Goal: Task Accomplishment & Management: Use online tool/utility

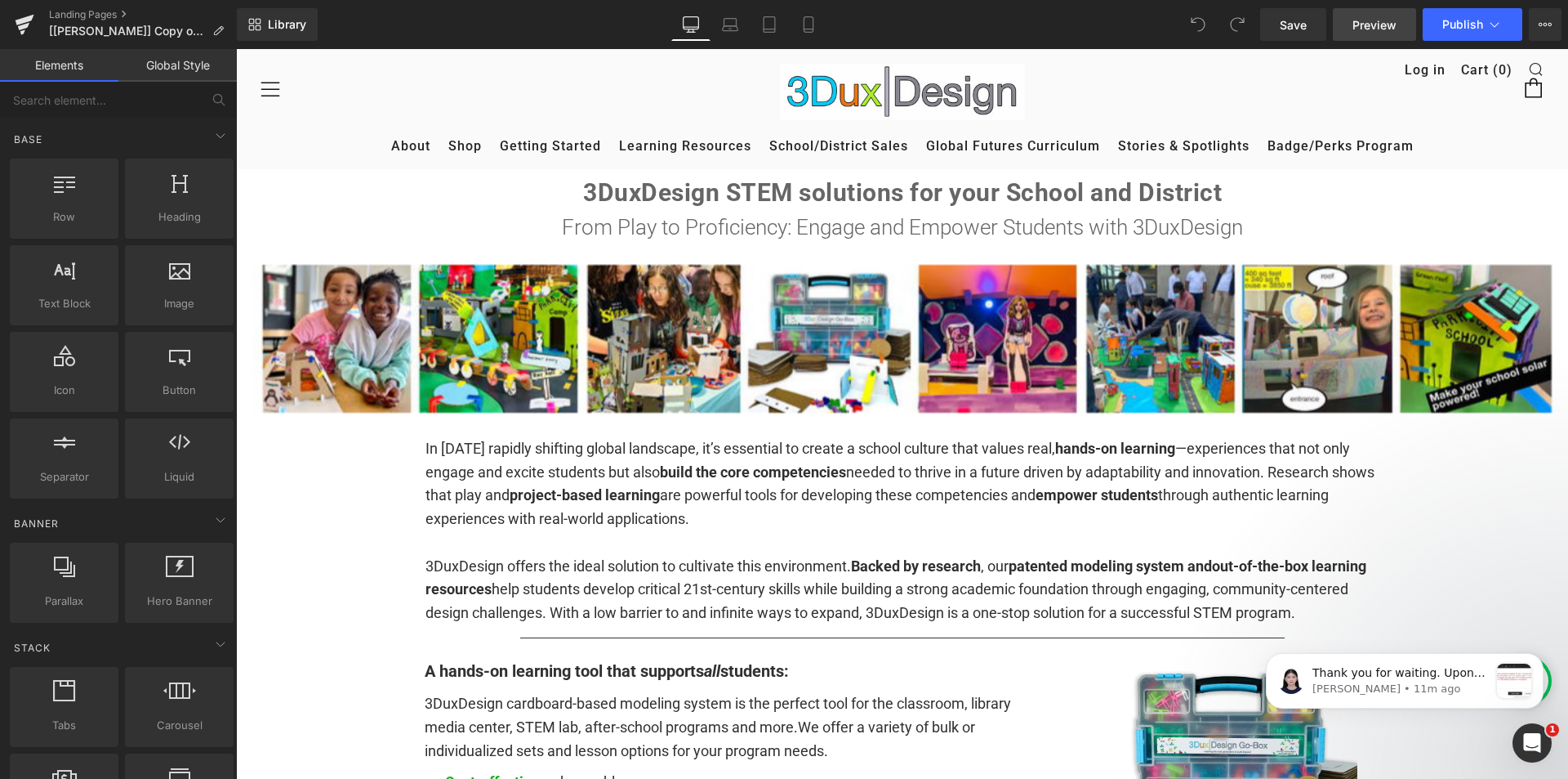
click at [1382, 24] on span "Preview" at bounding box center [1374, 25] width 44 height 17
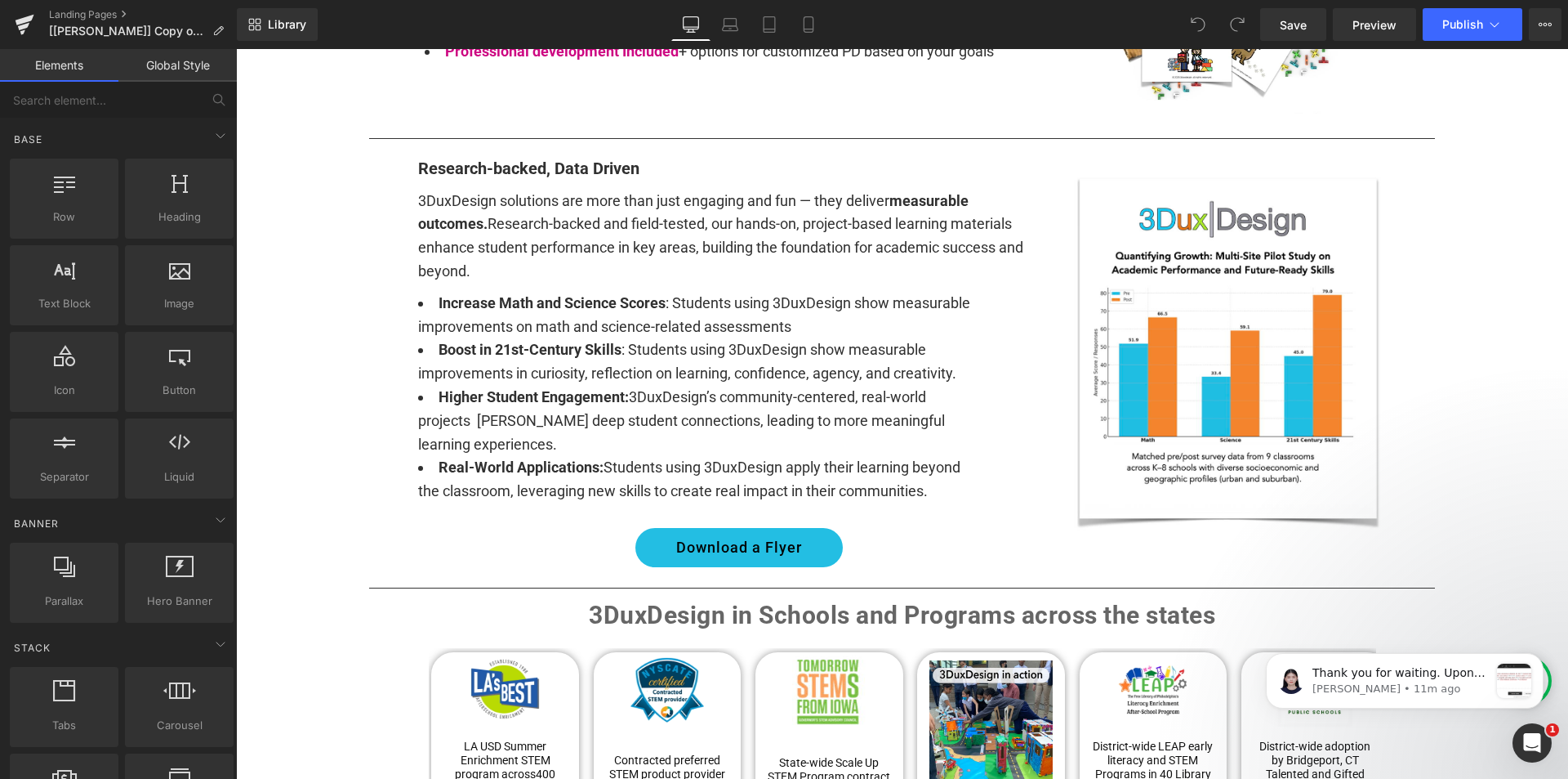
scroll to position [1389, 0]
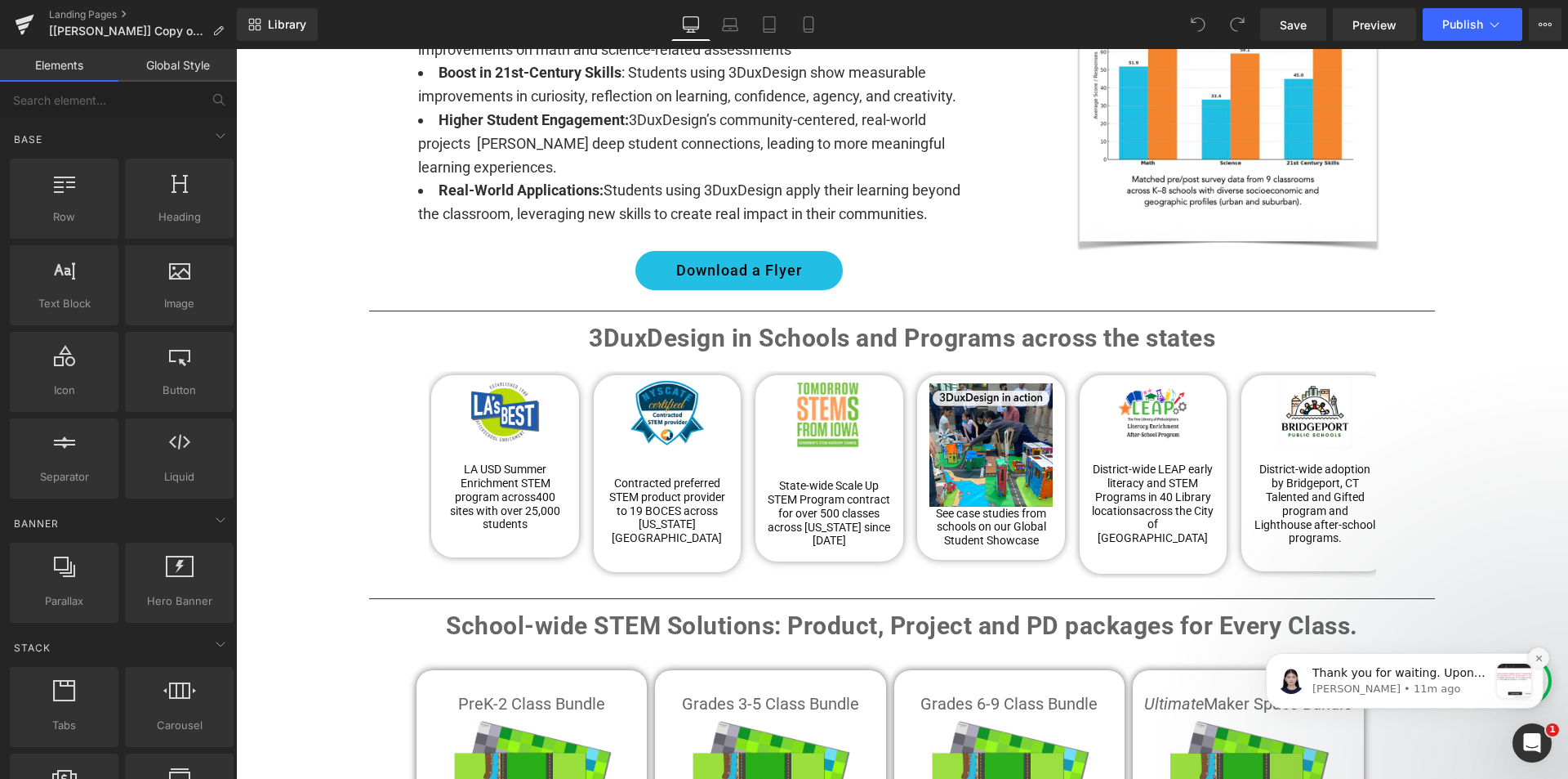
click at [1542, 660] on icon "Dismiss notification" at bounding box center [1538, 657] width 6 height 6
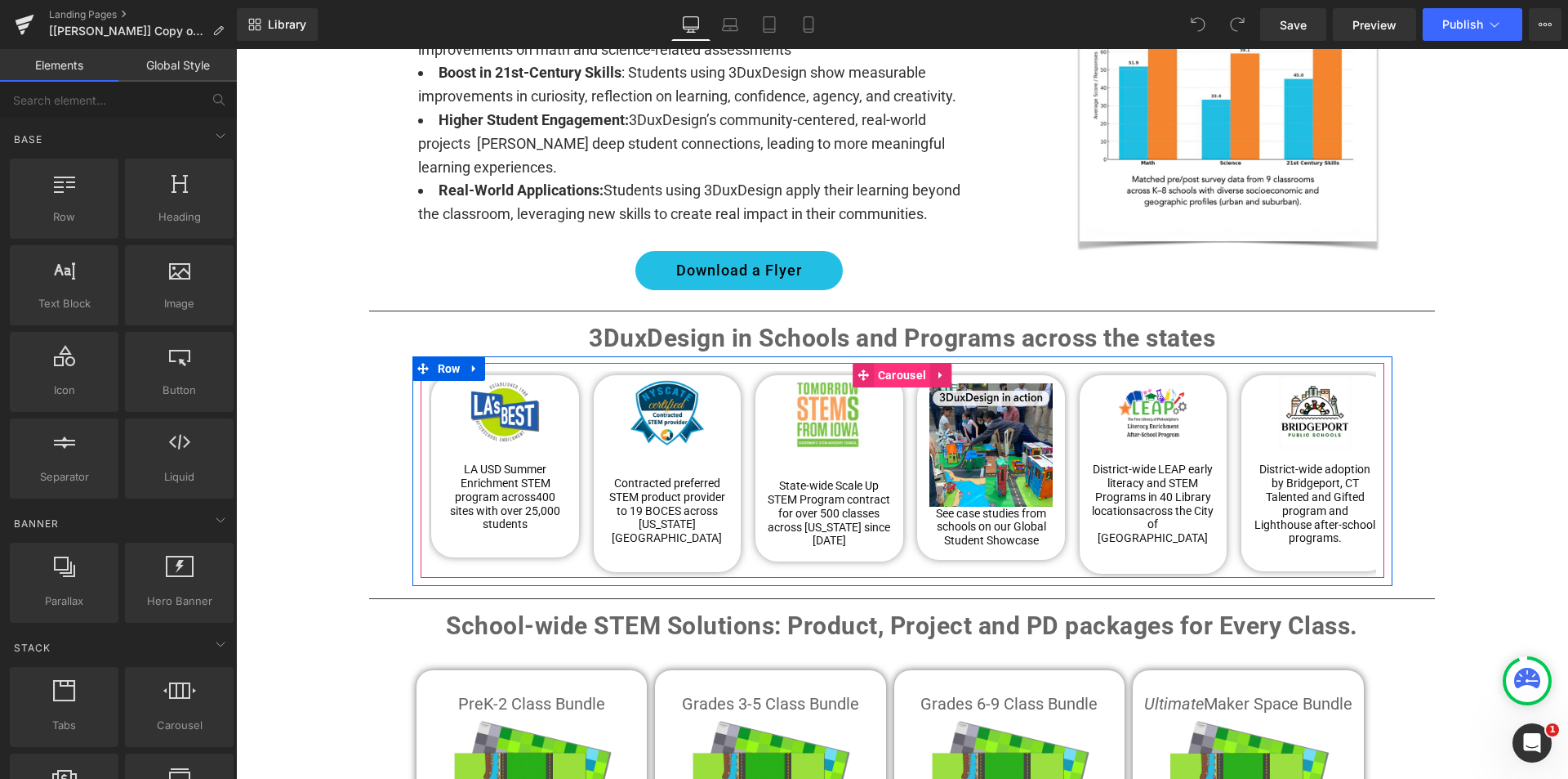
click at [884, 363] on span "Carousel" at bounding box center [902, 375] width 56 height 25
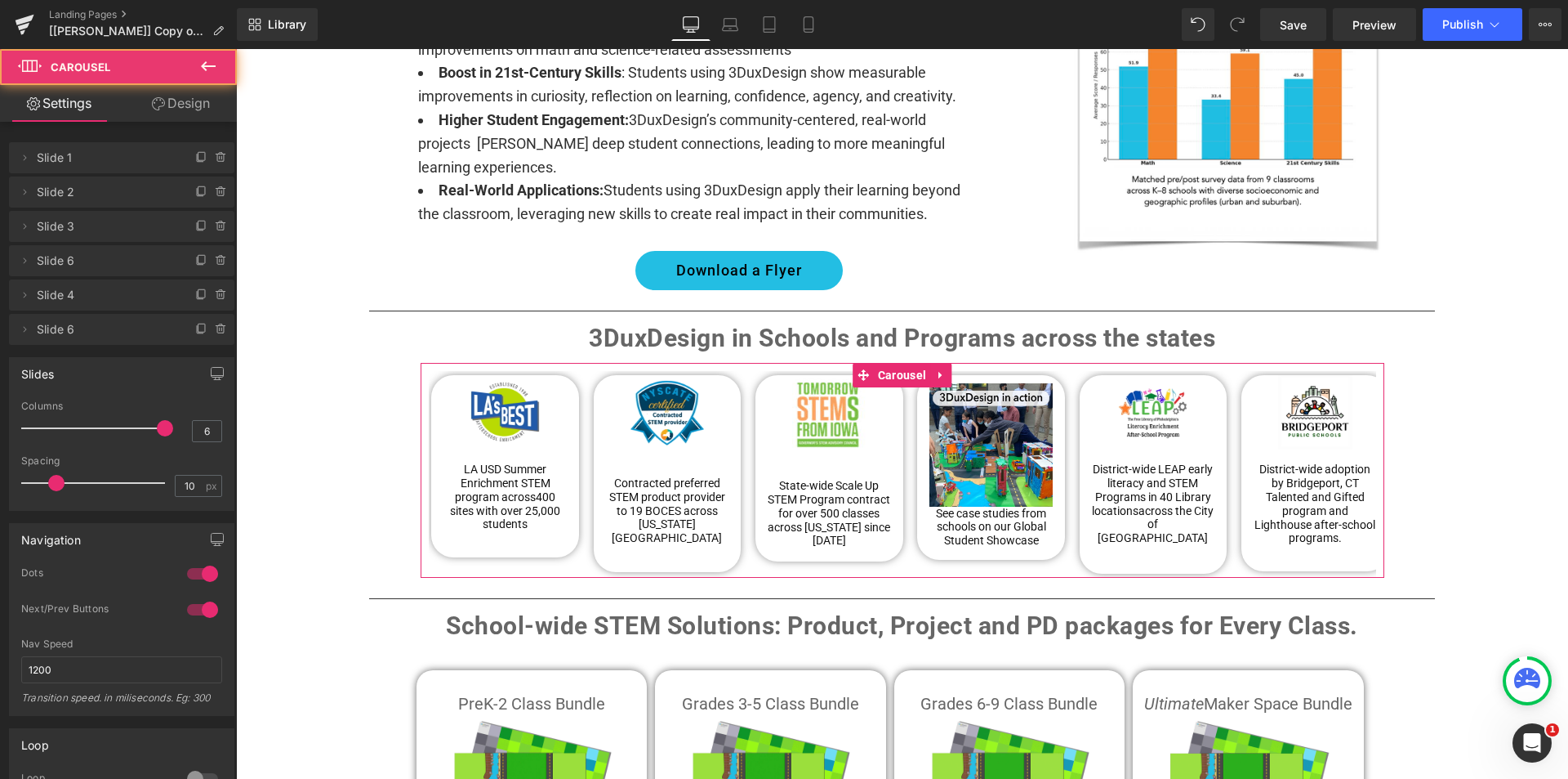
click at [169, 106] on link "Design" at bounding box center [180, 103] width 118 height 36
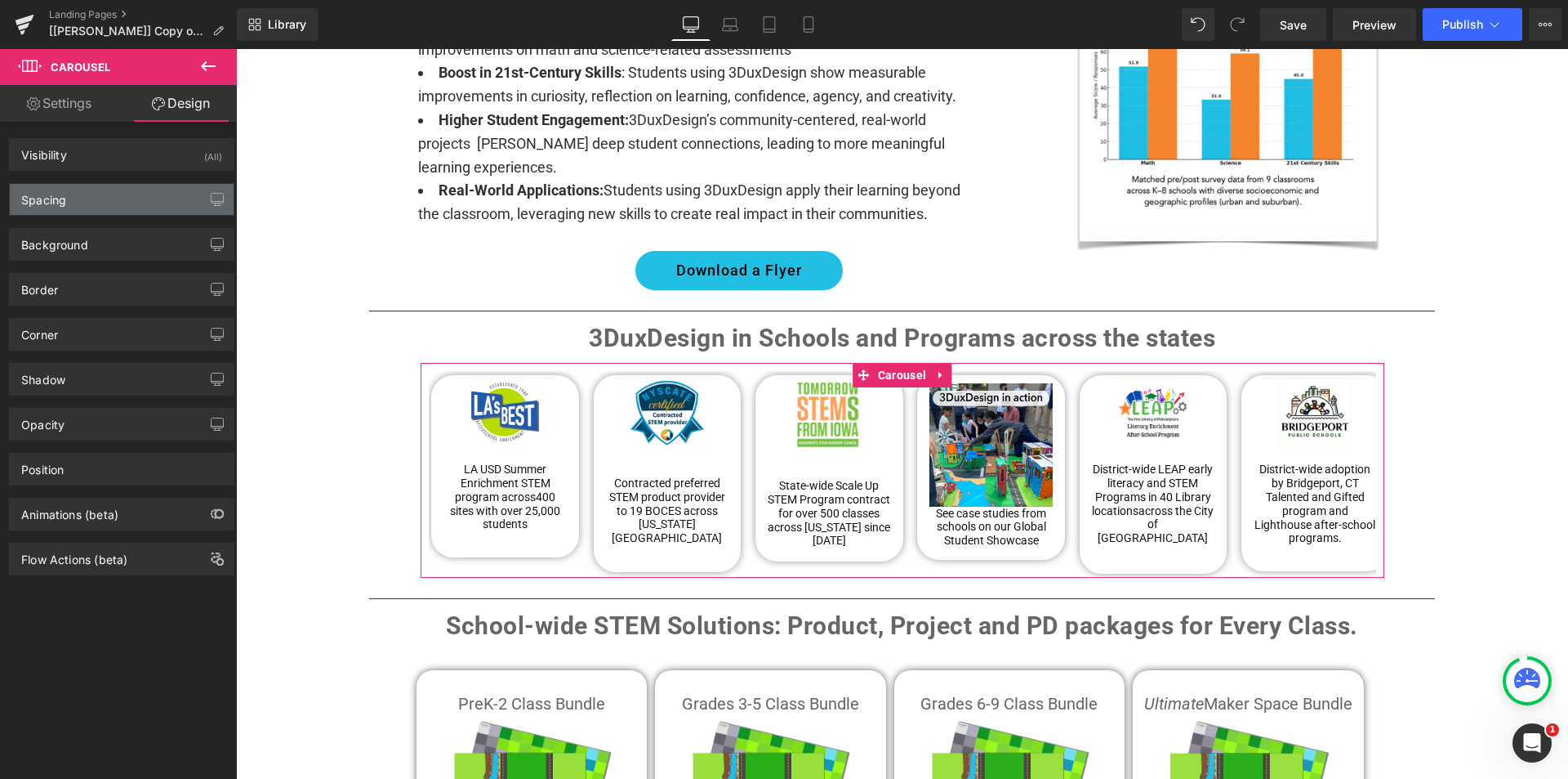
click at [60, 198] on div "Spacing" at bounding box center [44, 195] width 45 height 23
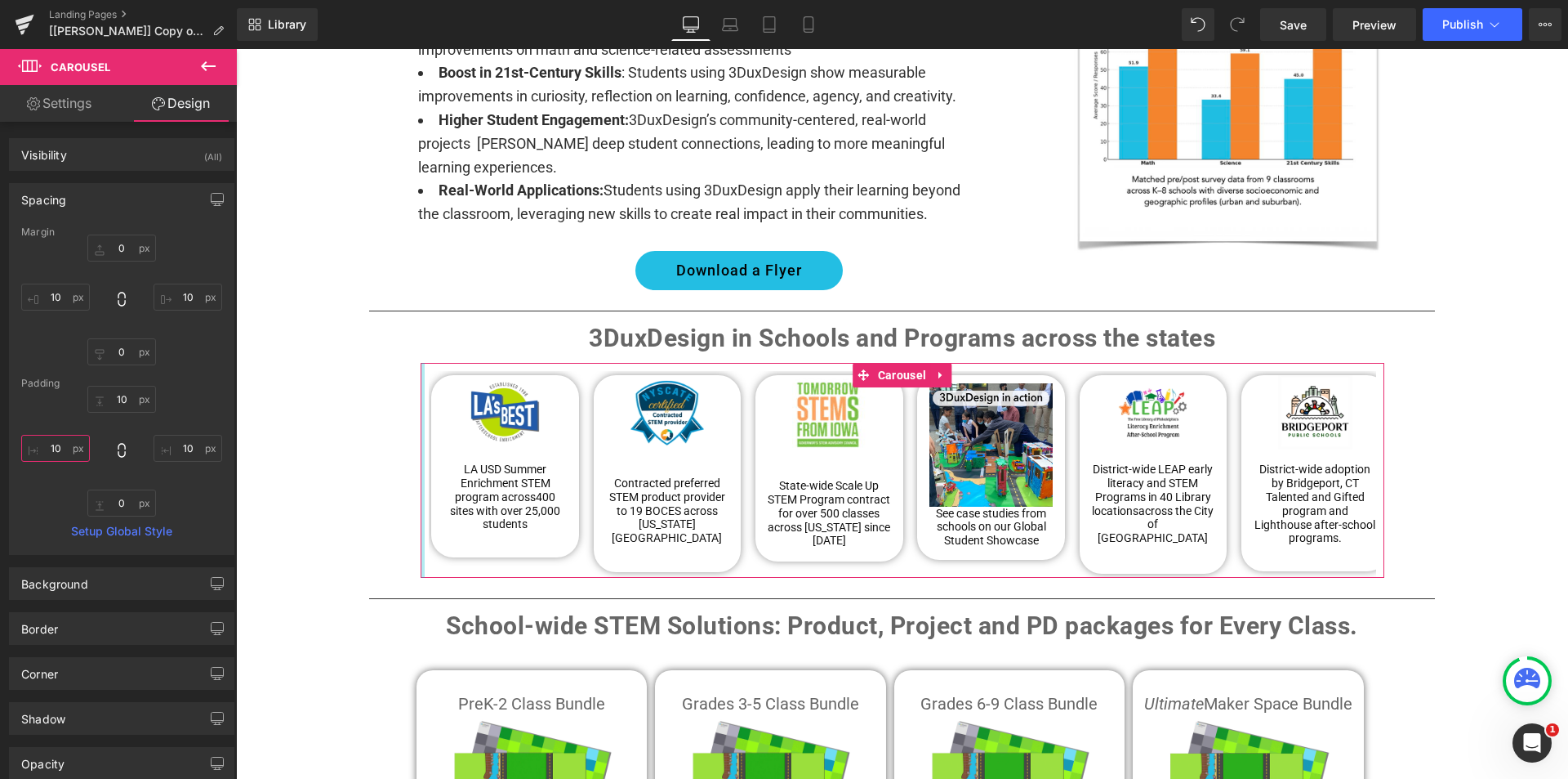
click at [54, 450] on input "10" at bounding box center [55, 448] width 69 height 27
click at [64, 292] on input "10" at bounding box center [55, 297] width 69 height 27
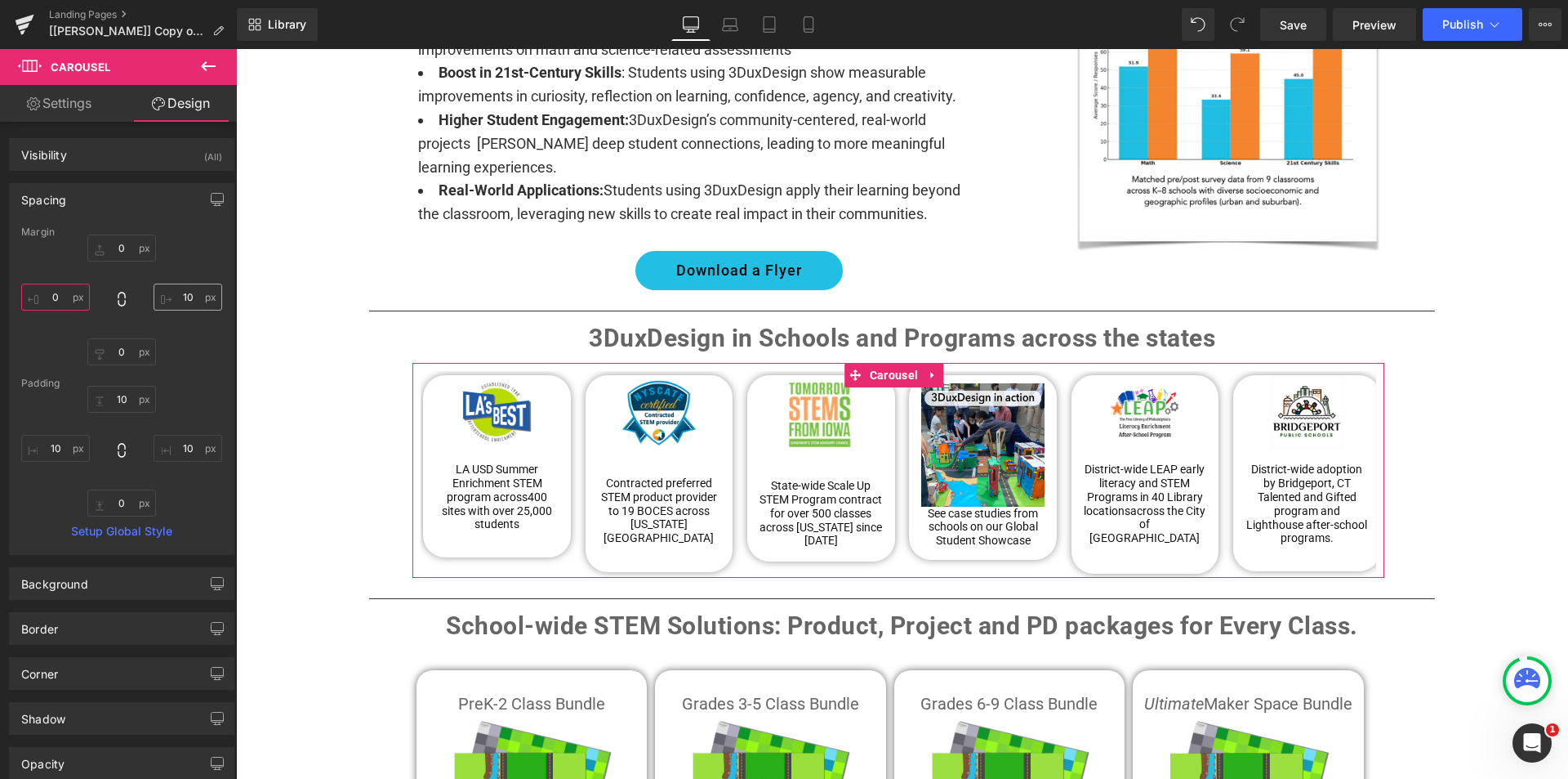
type input "0"
click at [188, 296] on input "10" at bounding box center [188, 297] width 69 height 27
type input "0"
click at [179, 268] on div "0px 0 0 0 0px 0 0 0" at bounding box center [122, 300] width 201 height 131
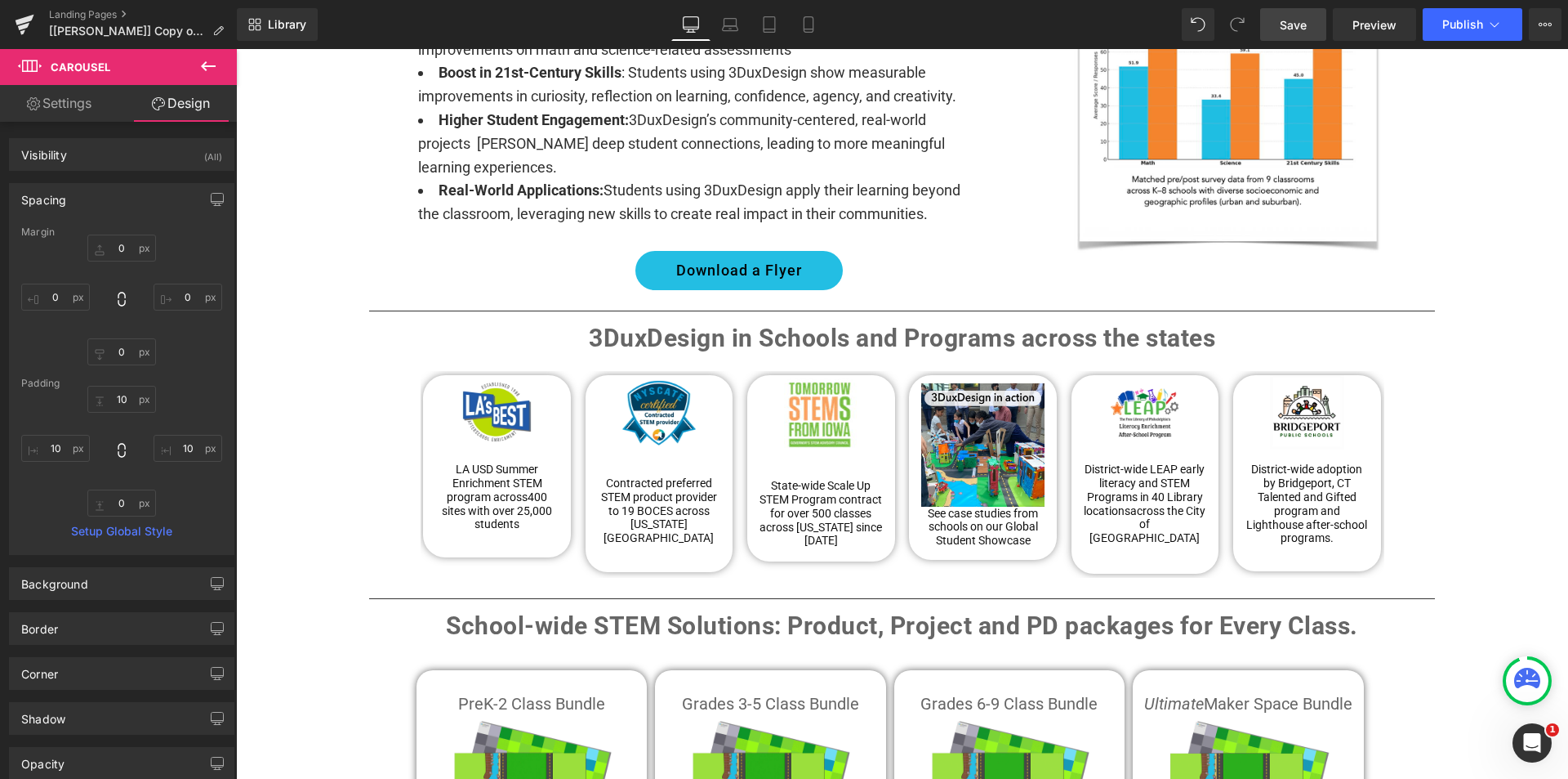
click at [1285, 27] on span "Save" at bounding box center [1293, 25] width 27 height 17
type input "0"
type input "1.63703"
type input "0"
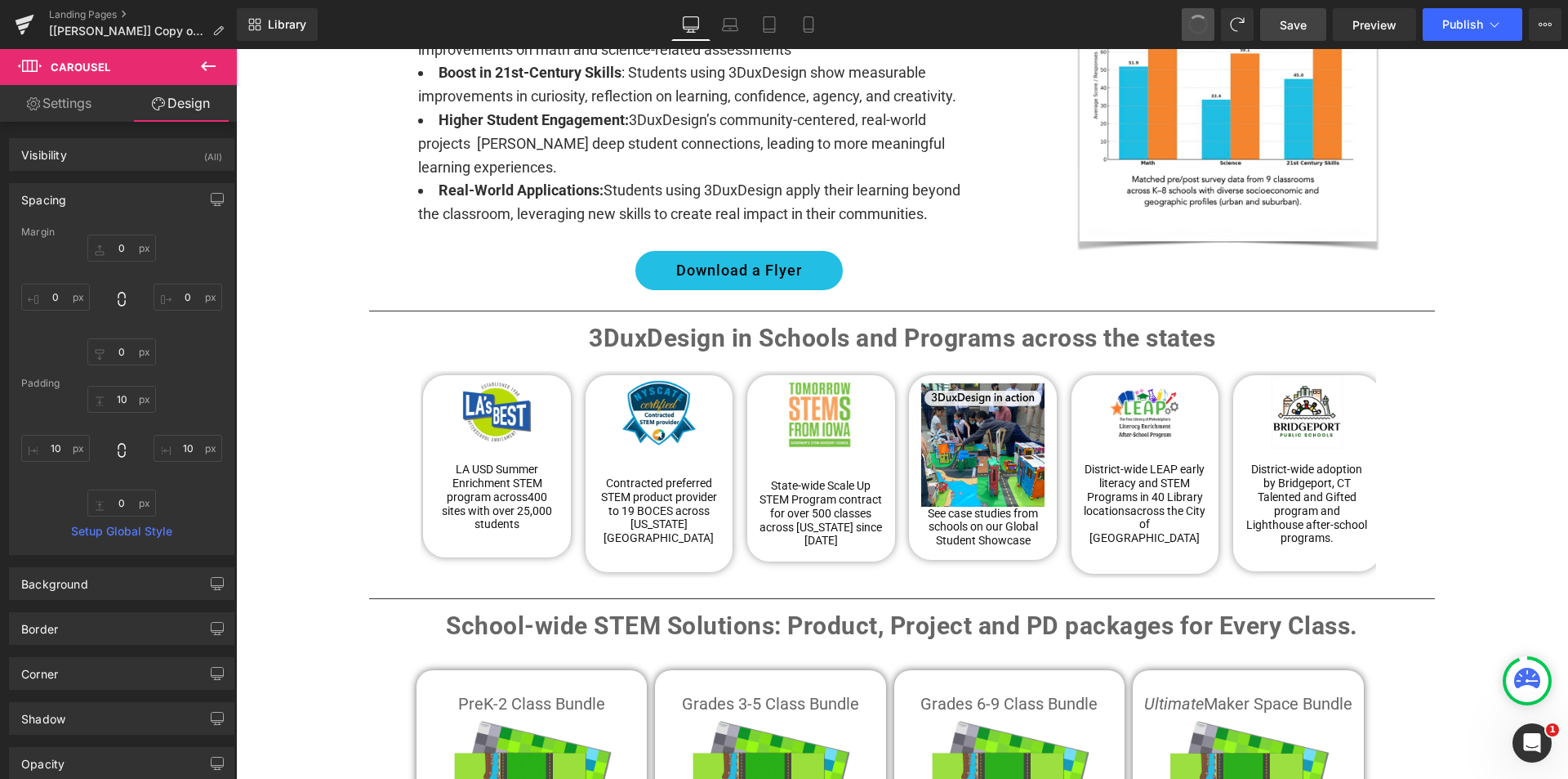
type input "10"
type input "0"
type input "10"
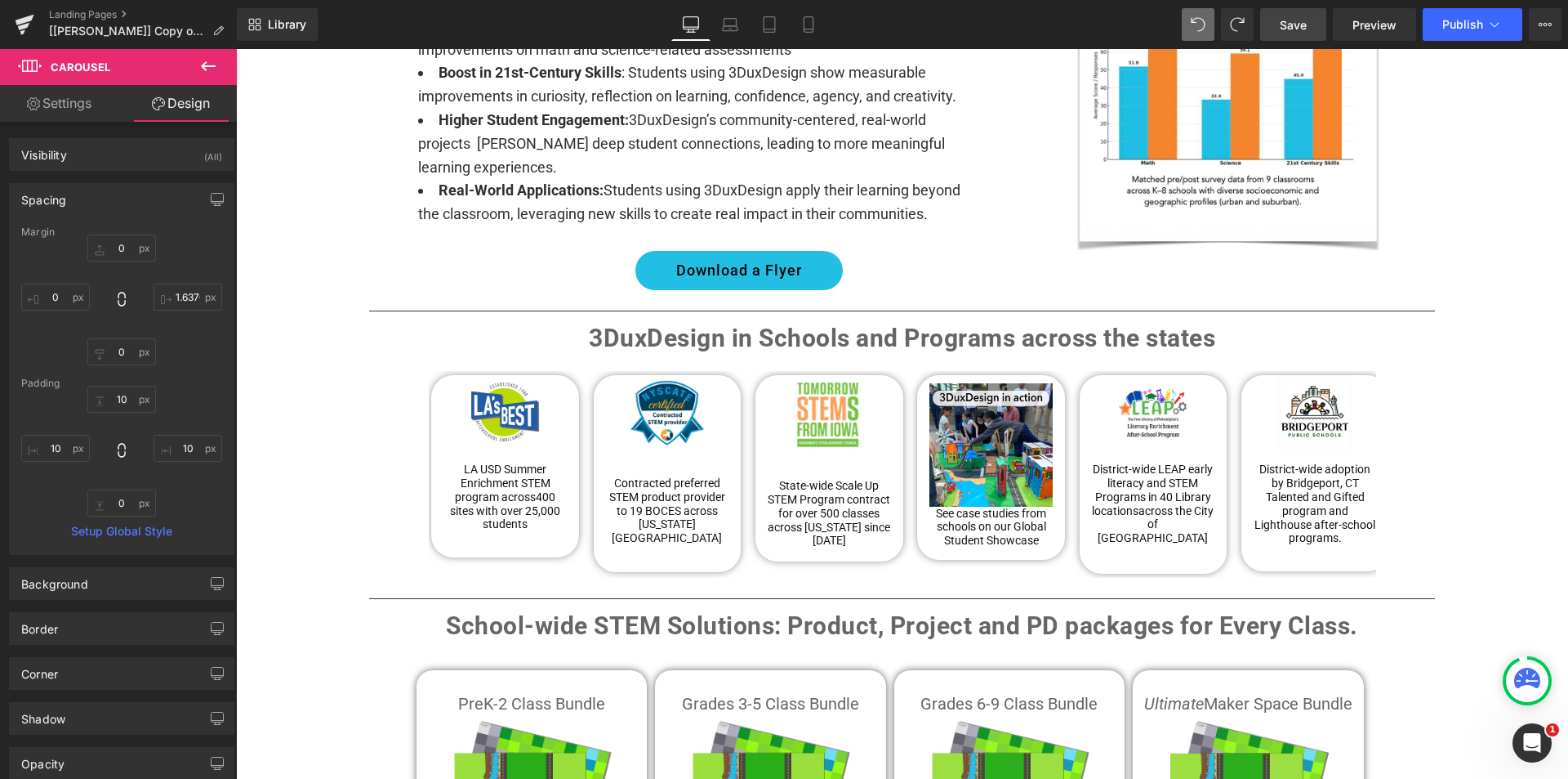
type input "0"
type input "10"
type input "0"
type input "1.12723"
type input "10"
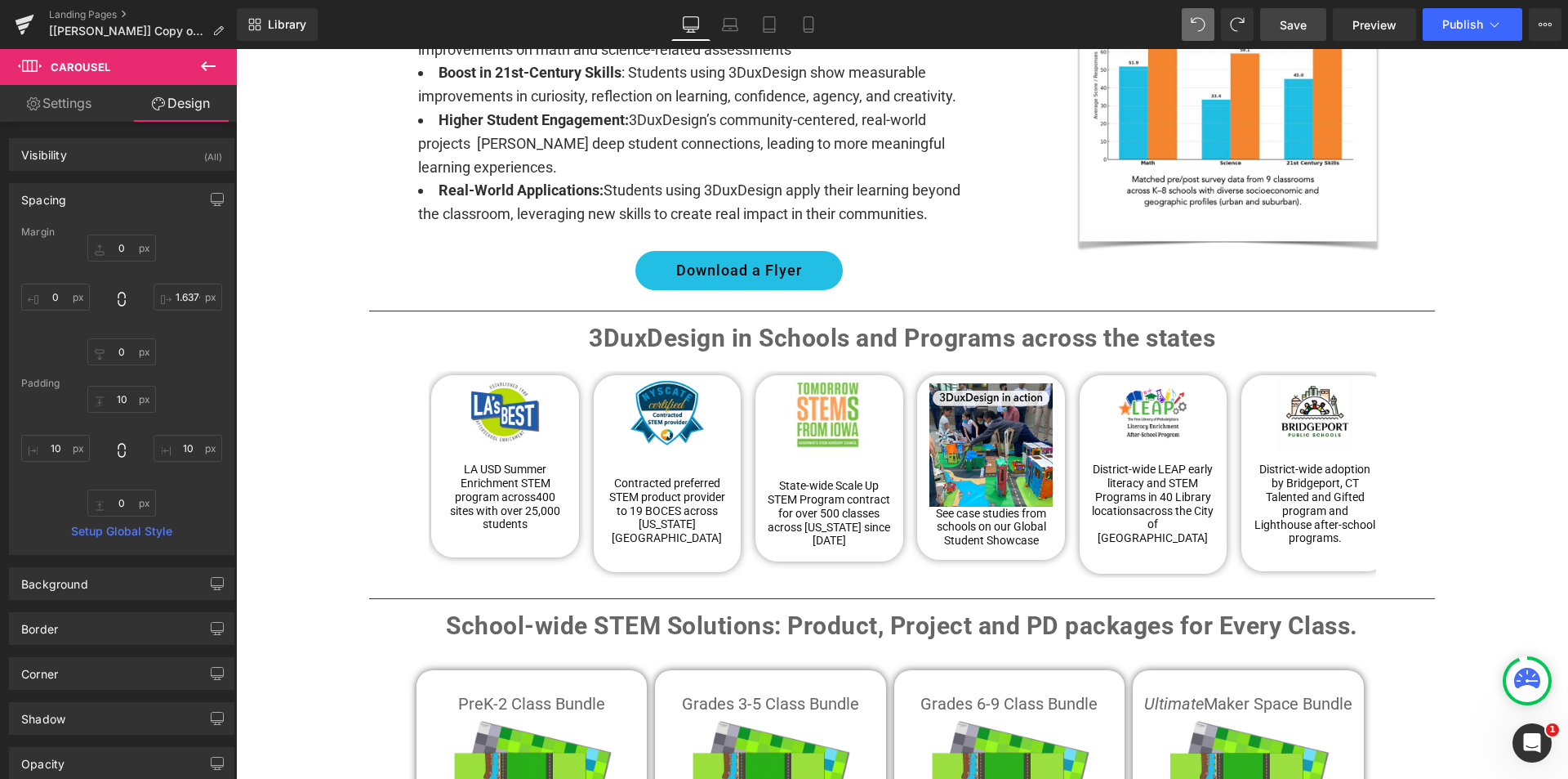
type input "10"
type input "0"
type input "10"
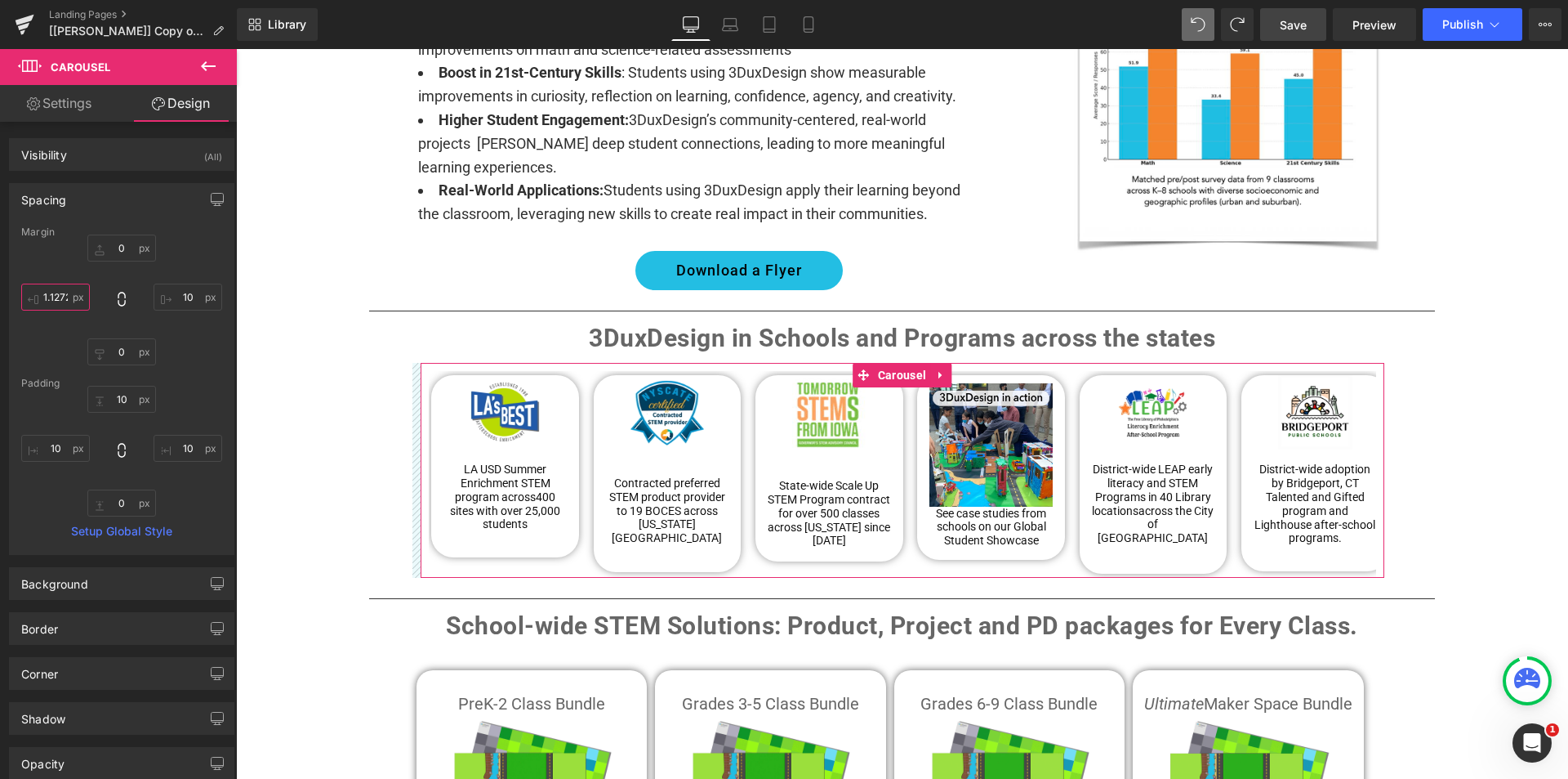
click at [65, 298] on input "1.12723" at bounding box center [55, 297] width 69 height 27
click at [176, 370] on div "Margin 0px 0 10px 10 0px 0 10 10 [GEOGRAPHIC_DATA] 10px 10 10px 10 0px 0 10px 1…" at bounding box center [122, 390] width 224 height 327
click at [60, 297] on input "10" at bounding box center [55, 297] width 69 height 27
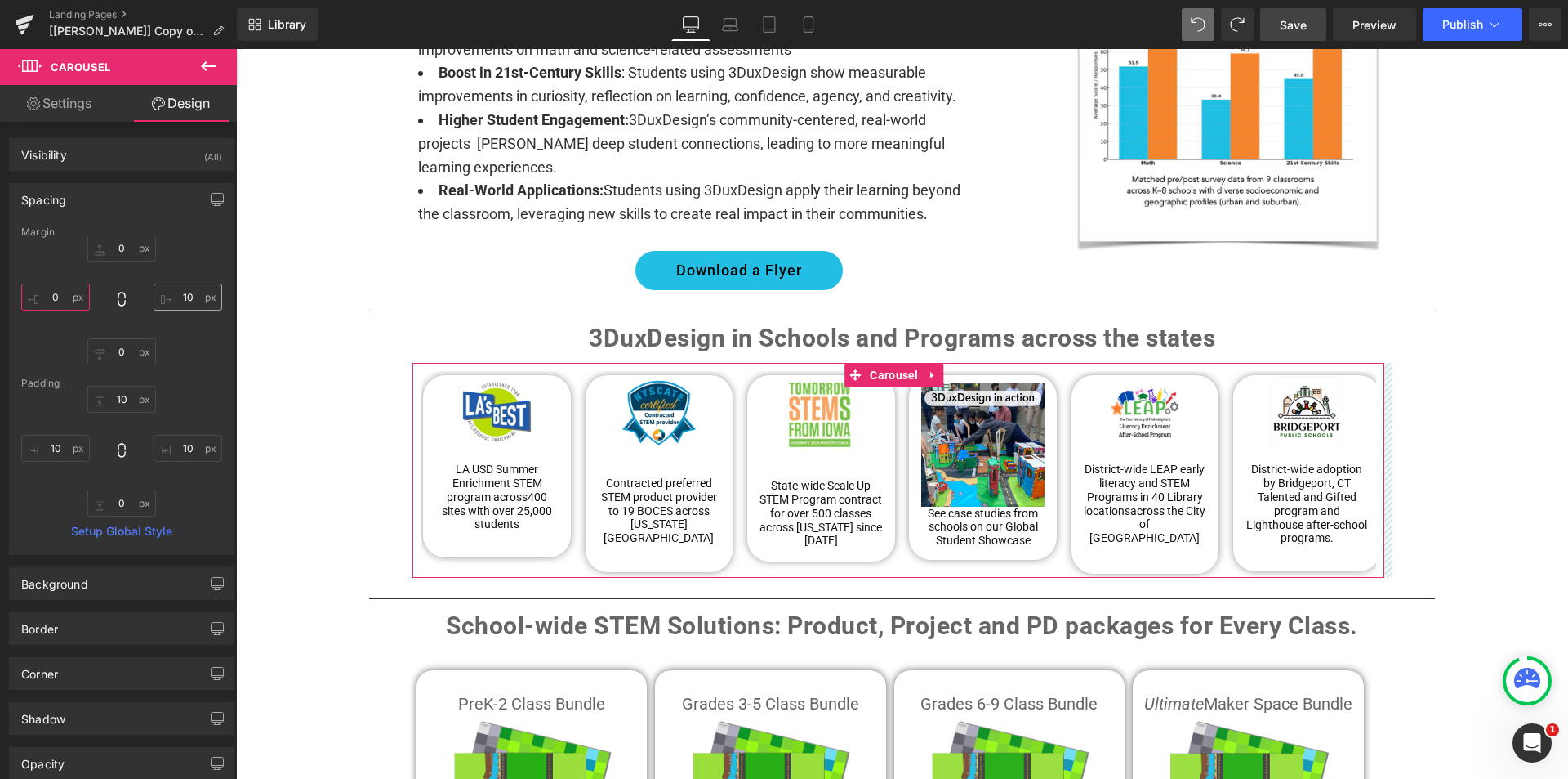
type input "0"
click at [179, 295] on input "10" at bounding box center [188, 297] width 69 height 27
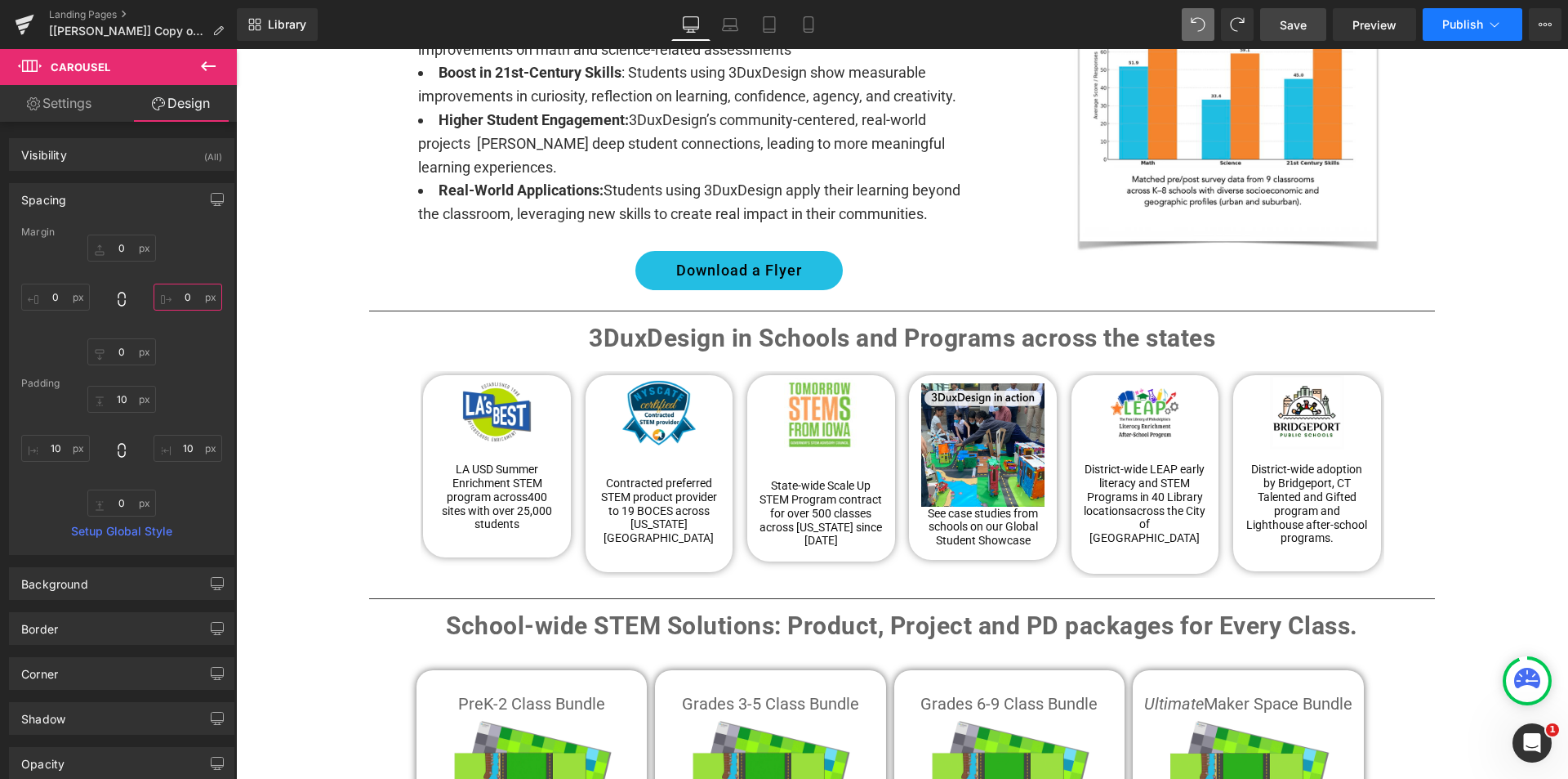
type input "0"
click at [1461, 28] on span "Publish" at bounding box center [1462, 25] width 41 height 13
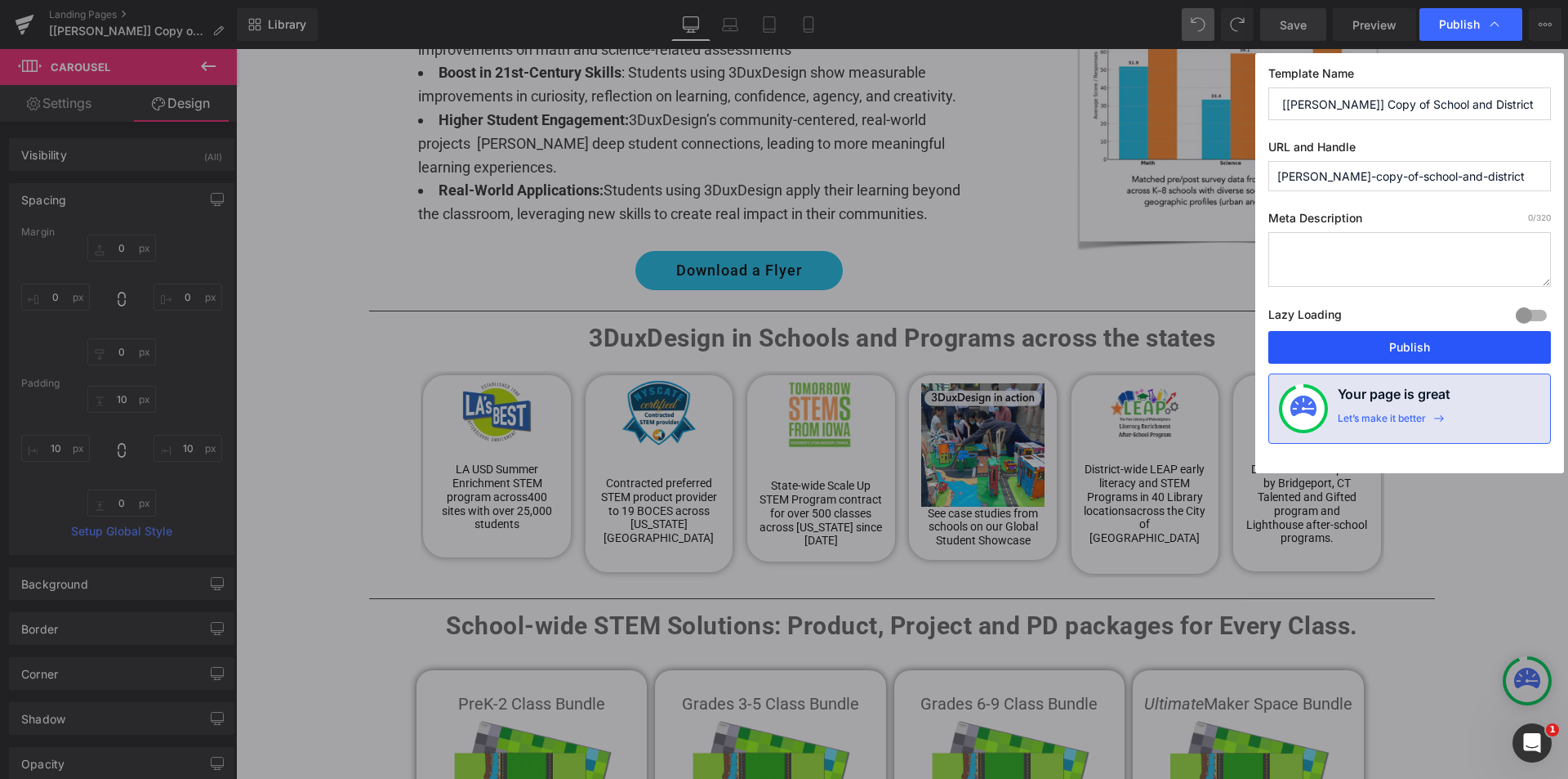
drag, startPoint x: 1409, startPoint y: 348, endPoint x: 0, endPoint y: 641, distance: 1439.1
click at [1408, 350] on button "Publish" at bounding box center [1409, 347] width 283 height 33
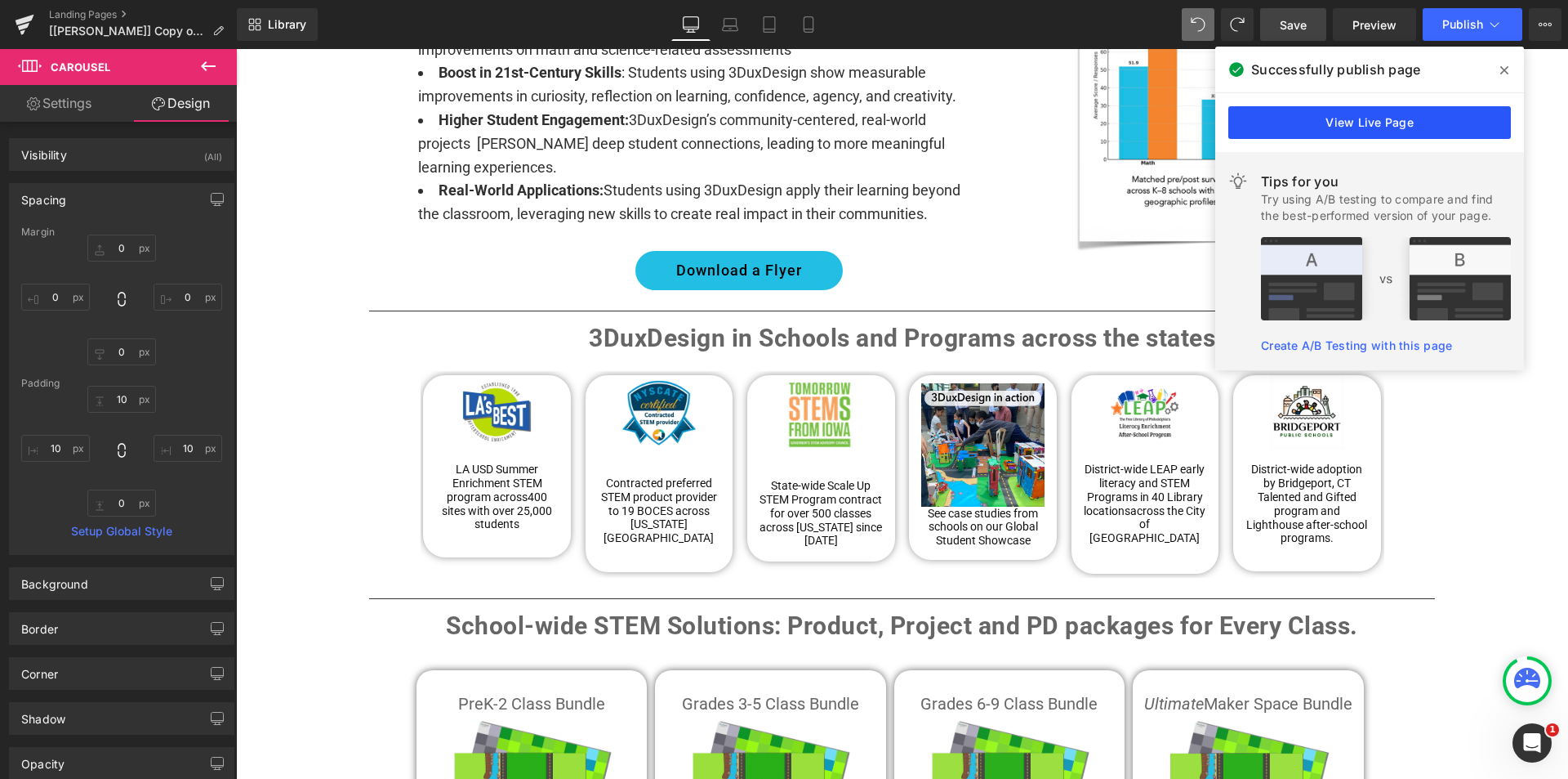
click at [1358, 122] on link "View Live Page" at bounding box center [1370, 122] width 283 height 33
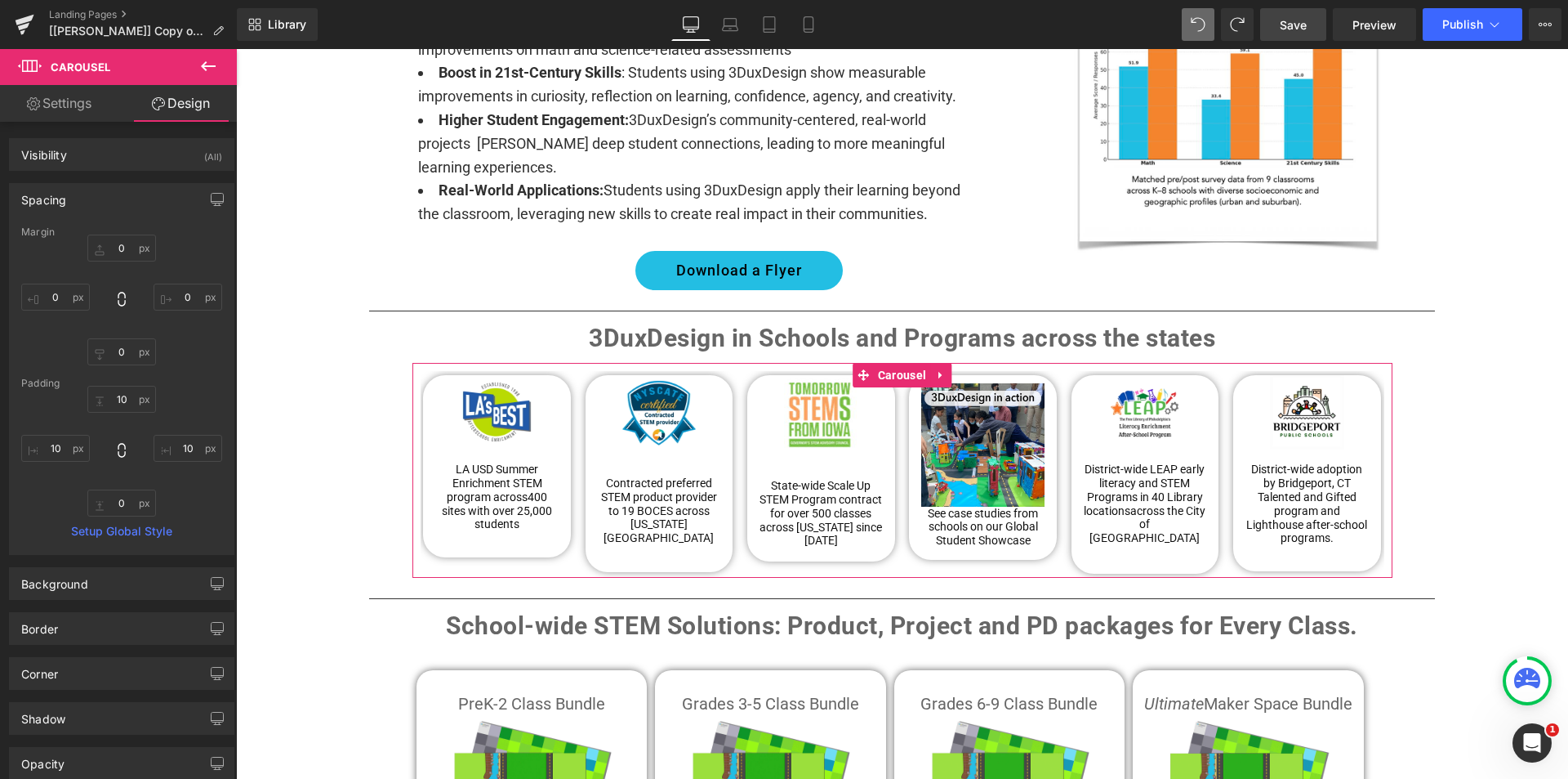
click at [259, 222] on div "WELCOME TO GLOBAL FUTURES! Heading THE MISSION : A COMMUNITY CENTER, REIMAGINED…" at bounding box center [903, 178] width 1332 height 2796
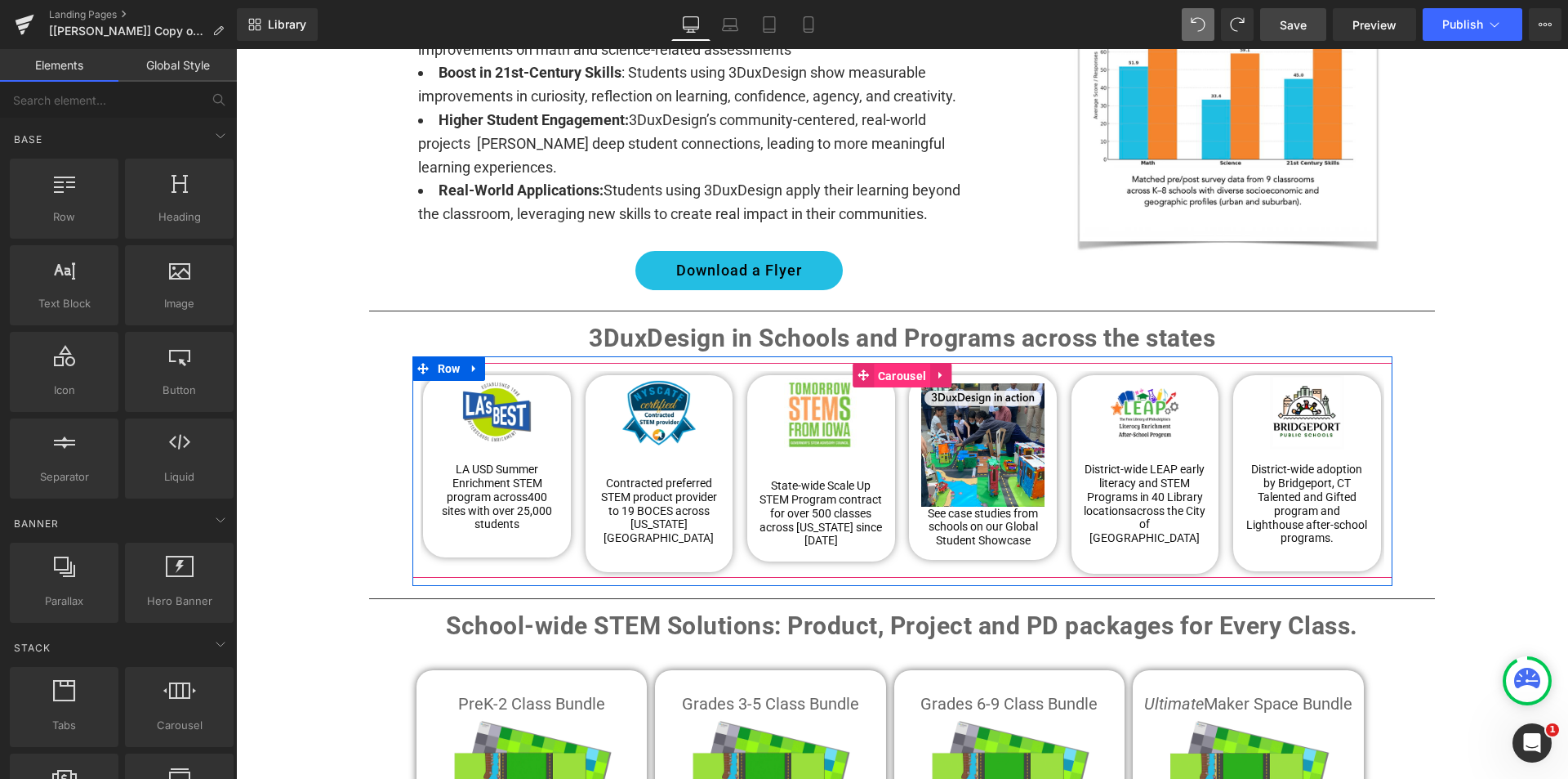
click at [898, 364] on span "Carousel" at bounding box center [902, 376] width 56 height 25
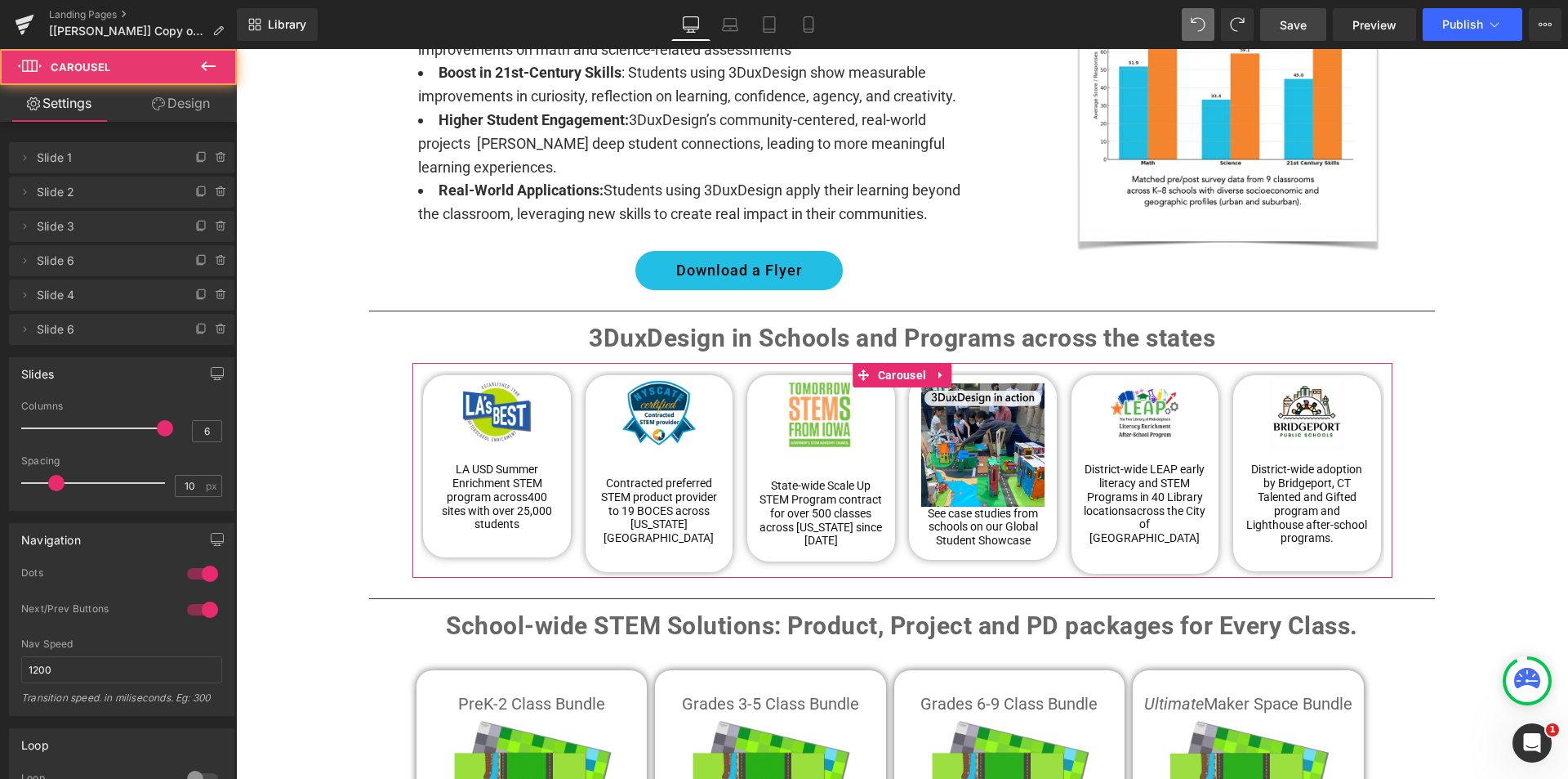
click at [174, 98] on link "Design" at bounding box center [180, 103] width 118 height 36
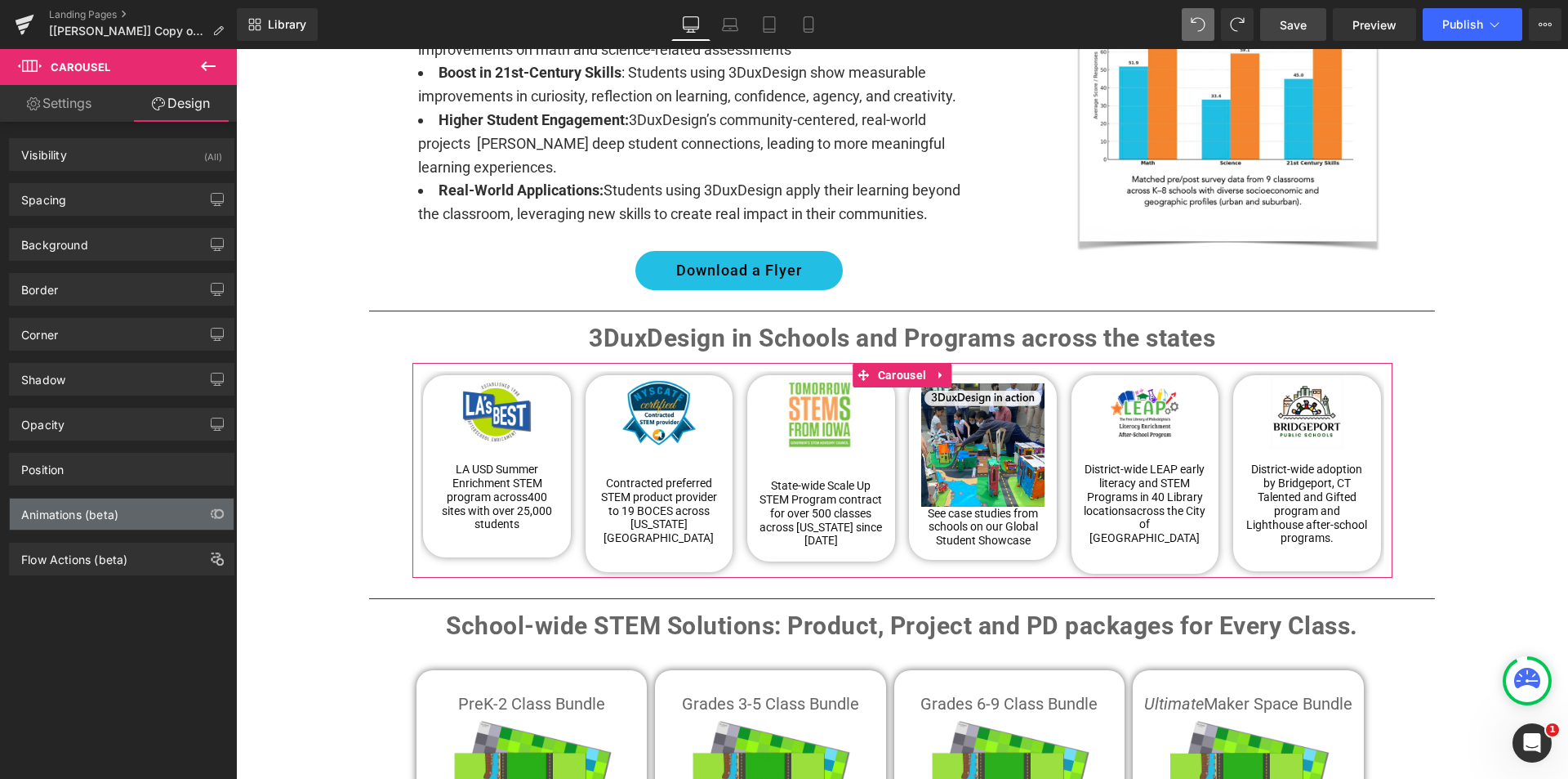
type input "0"
type input "10"
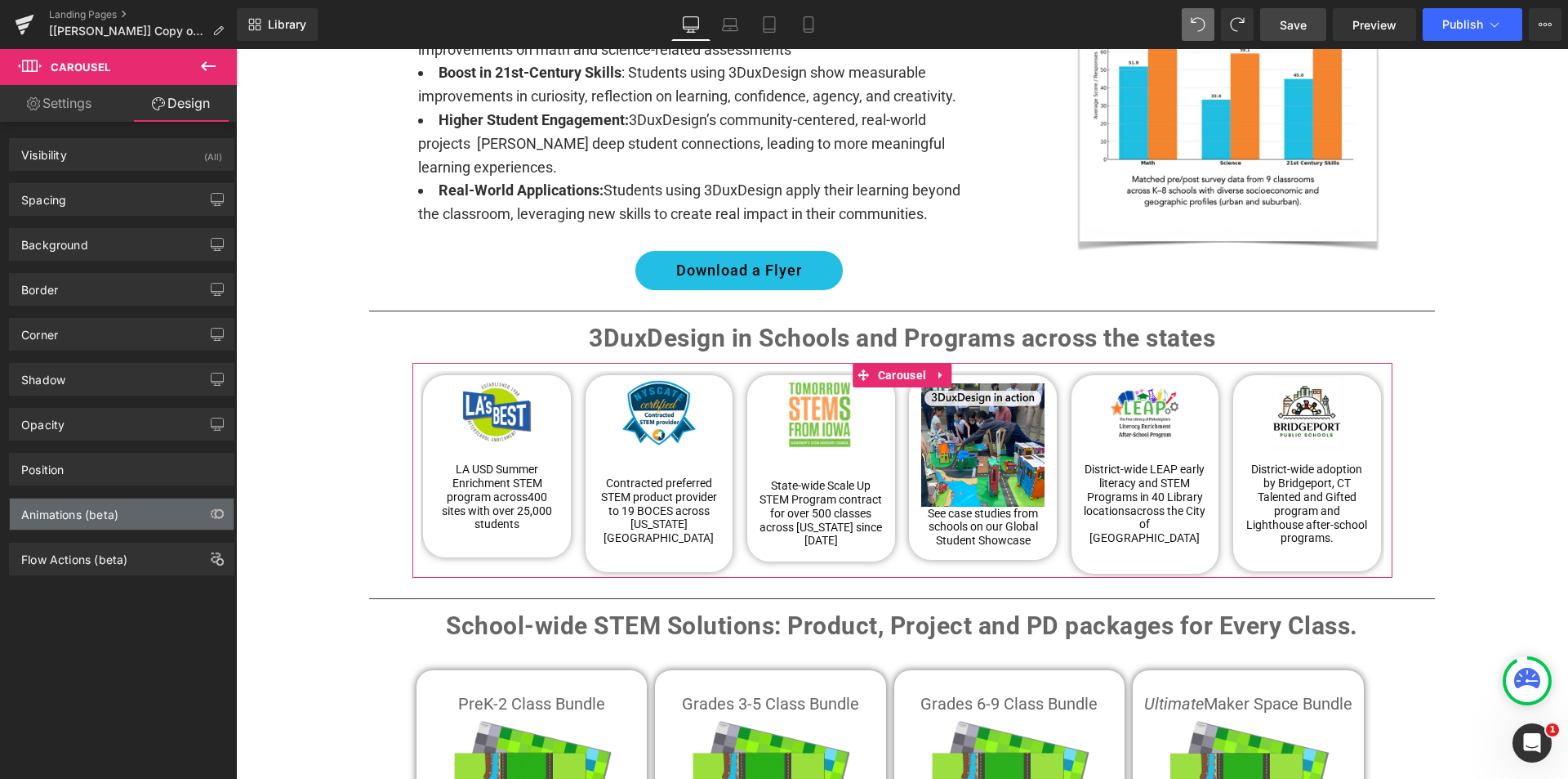
type input "10"
type input "0"
type input "10"
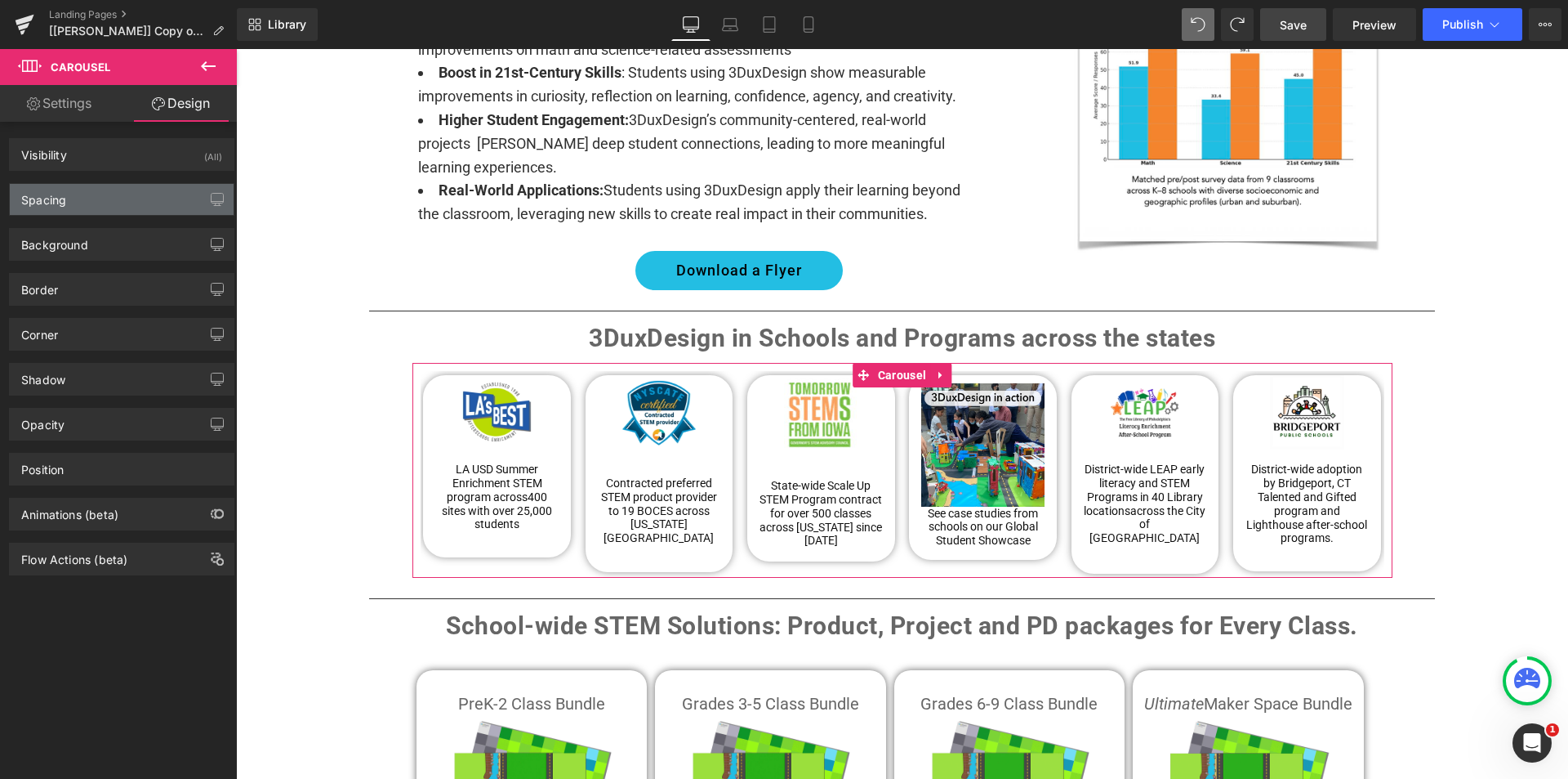
drag, startPoint x: 55, startPoint y: 190, endPoint x: 55, endPoint y: 213, distance: 23.0
click at [55, 190] on div "Spacing" at bounding box center [44, 195] width 45 height 23
